Goal: Find specific page/section: Find specific page/section

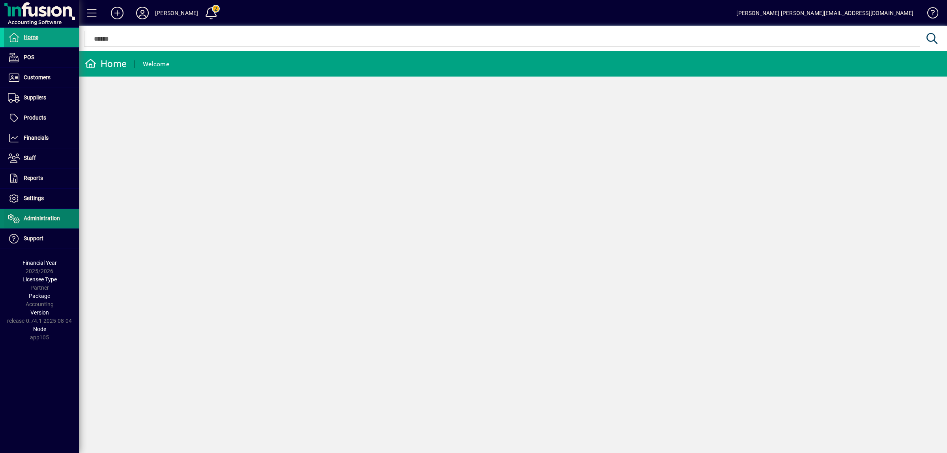
click at [38, 221] on span "Administration" at bounding box center [42, 218] width 36 height 6
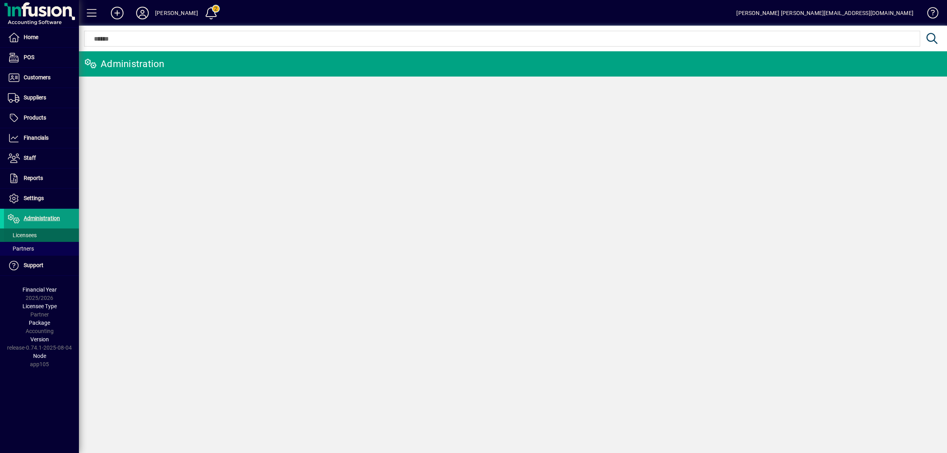
click at [28, 232] on span "Licensees" at bounding box center [22, 235] width 29 height 6
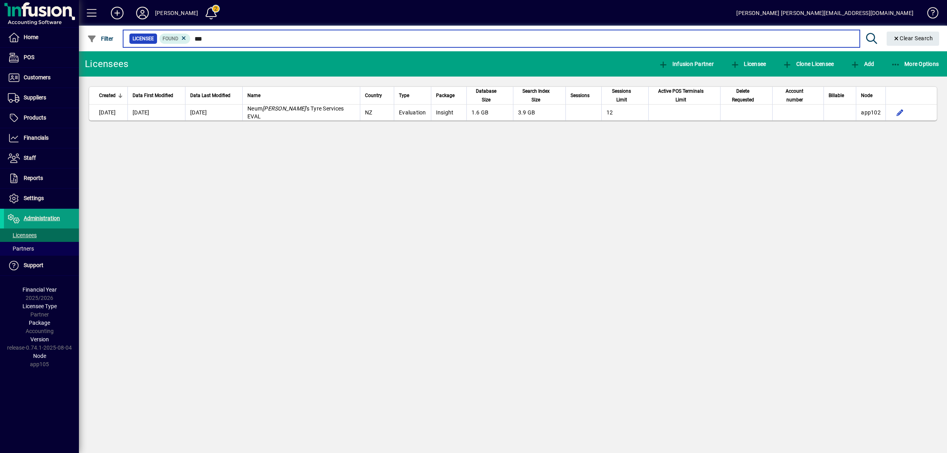
type input "***"
